Goal: Information Seeking & Learning: Find specific fact

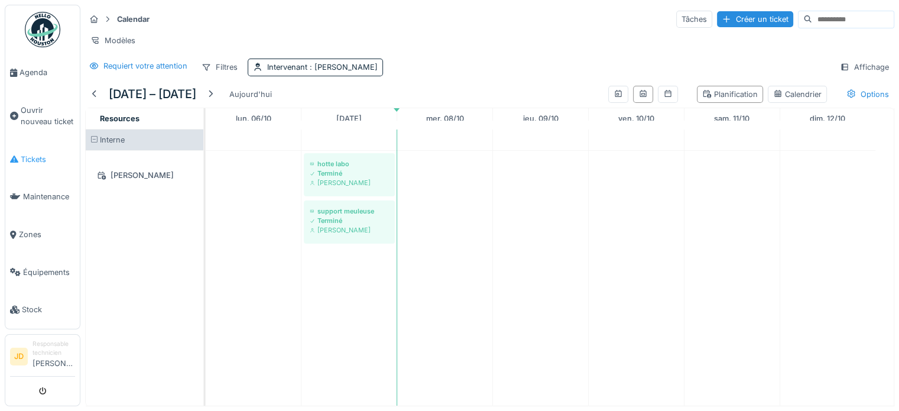
click at [40, 160] on span "Tickets" at bounding box center [48, 159] width 54 height 11
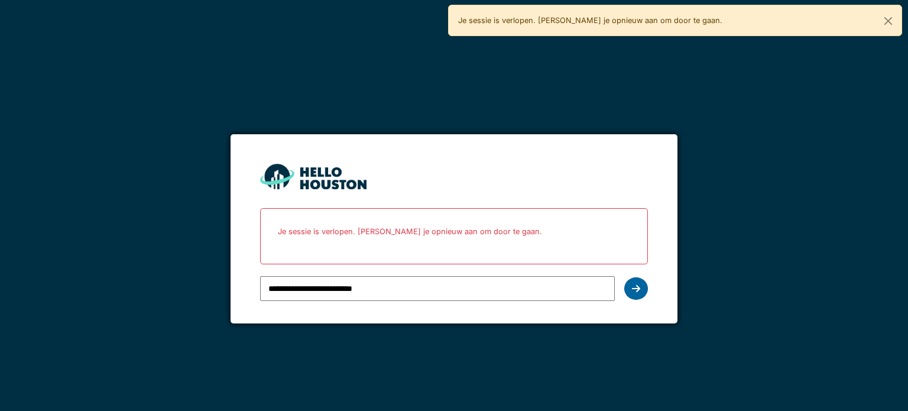
click at [644, 285] on div at bounding box center [636, 288] width 24 height 22
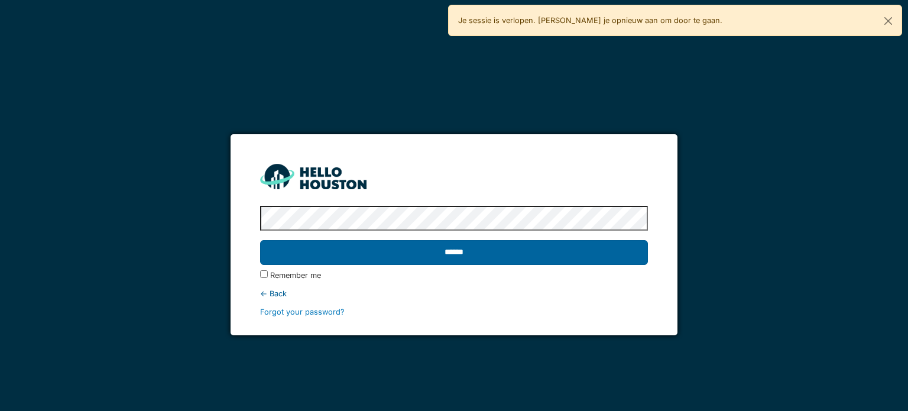
click at [498, 254] on input "******" at bounding box center [453, 252] width 387 height 25
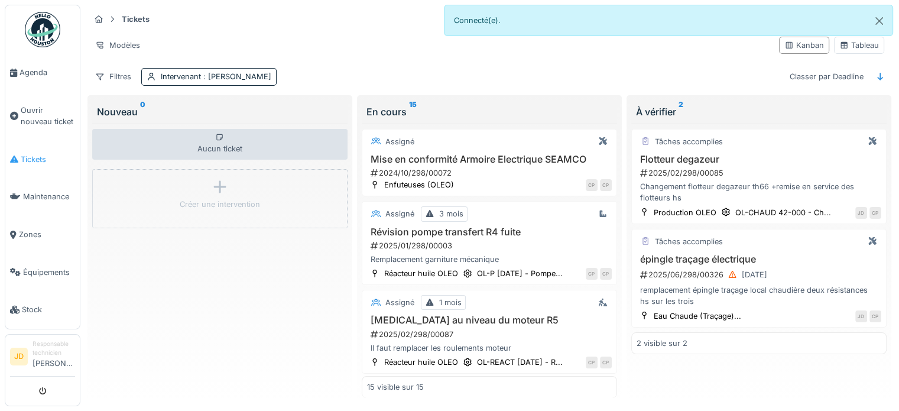
click at [41, 154] on span "Tickets" at bounding box center [48, 159] width 54 height 11
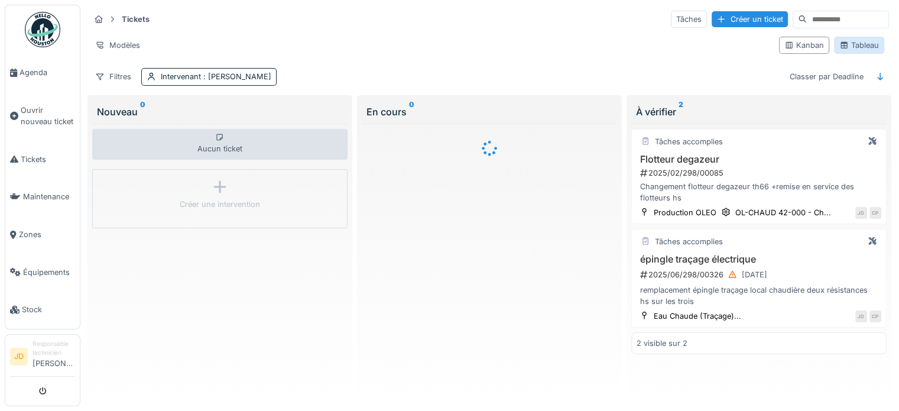
click at [839, 50] on div "Tableau" at bounding box center [859, 45] width 40 height 11
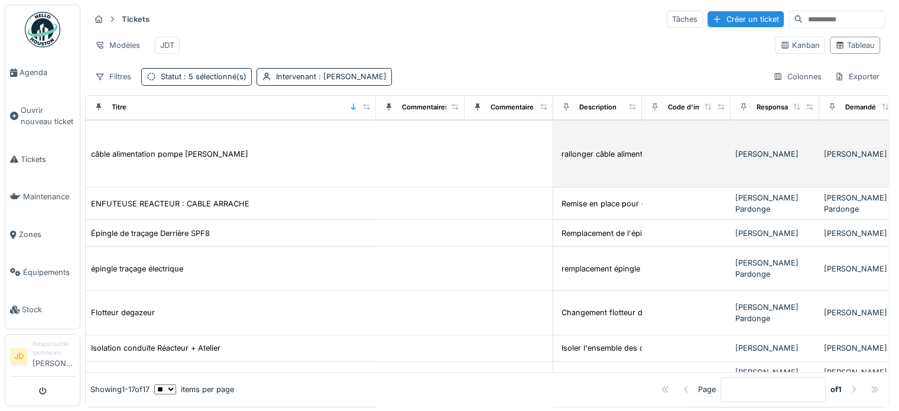
scroll to position [118, 0]
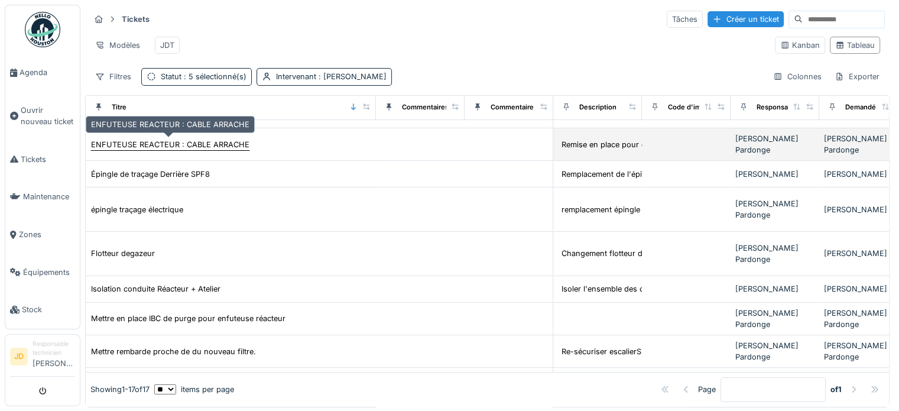
click at [230, 147] on div "ENFUTEUSE REACTEUR : CABLE ARRACHE" at bounding box center [170, 144] width 158 height 11
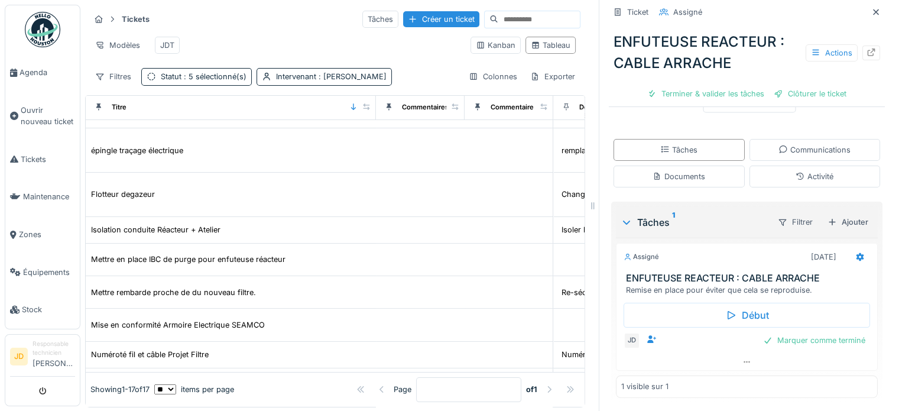
scroll to position [172, 0]
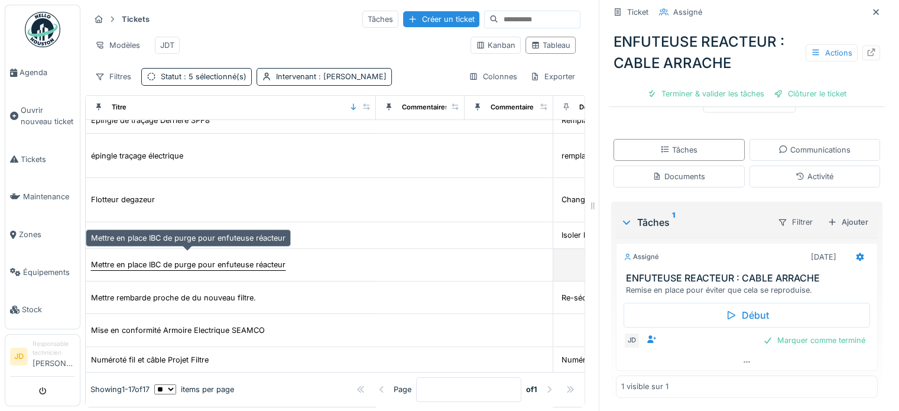
click at [274, 259] on div "Mettre en place IBC de purge pour enfuteuse réacteur" at bounding box center [188, 264] width 194 height 11
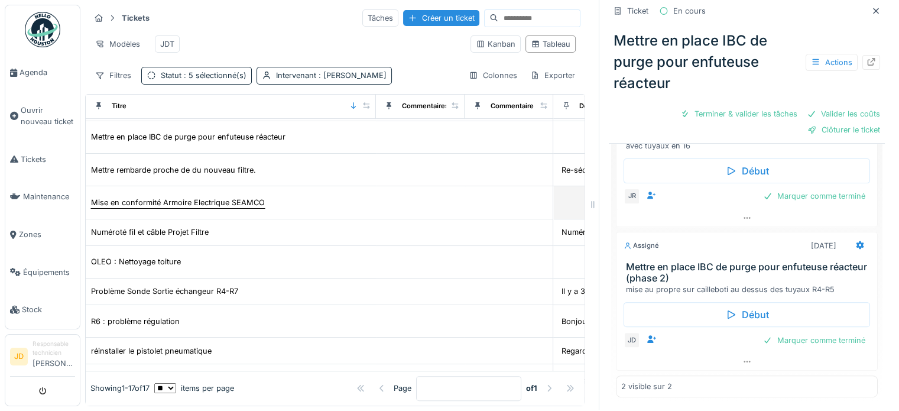
scroll to position [10, 0]
